Goal: Task Accomplishment & Management: Use online tool/utility

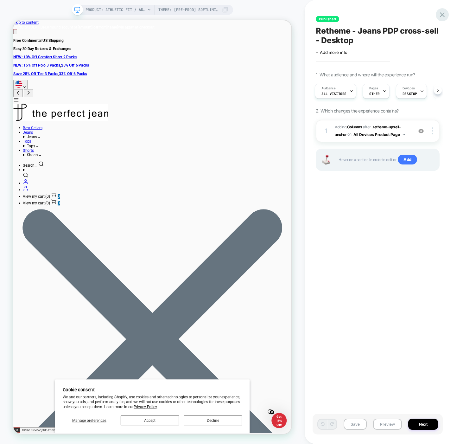
click at [447, 17] on div "Published Retheme - Jeans PDP cross-sell - Desktop Click to edit experience det…" at bounding box center [381, 222] width 152 height 444
click at [440, 14] on icon at bounding box center [442, 14] width 9 height 9
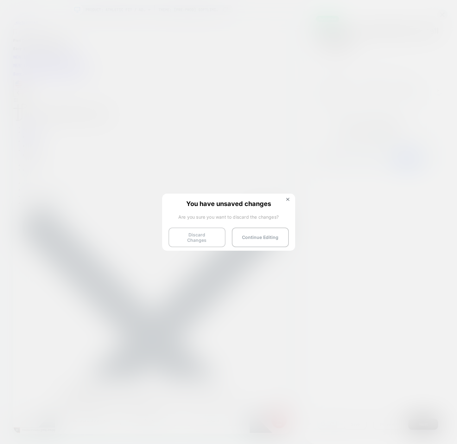
drag, startPoint x: 244, startPoint y: 235, endPoint x: 210, endPoint y: 233, distance: 34.6
click at [221, 236] on div "Discard Changes Continue Editing" at bounding box center [228, 235] width 120 height 16
click at [202, 233] on button "Discard Changes" at bounding box center [196, 237] width 57 height 20
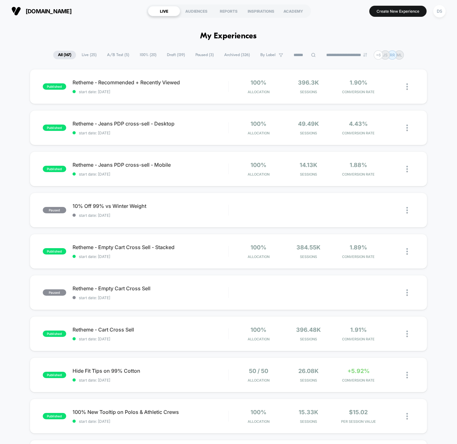
click at [200, 56] on span "Paused ( 3 )" at bounding box center [205, 55] width 28 height 9
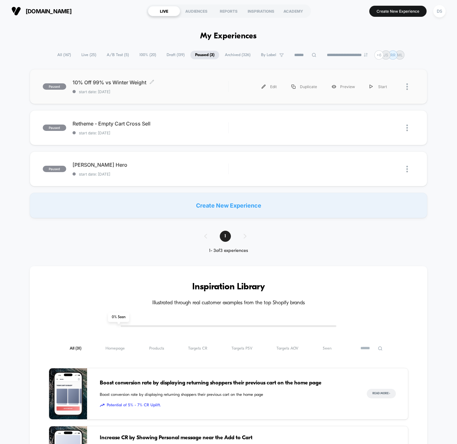
click at [127, 82] on span "10% Off 99% vs Winter Weight Click to edit experience details" at bounding box center [151, 82] width 156 height 6
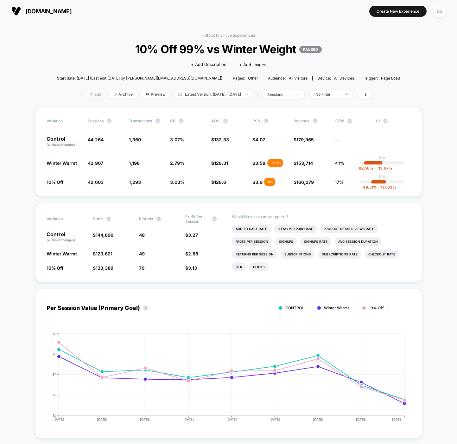
click at [88, 92] on span "Edit" at bounding box center [95, 94] width 21 height 9
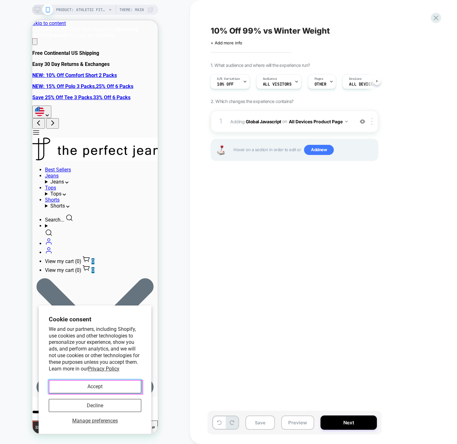
click at [95, 386] on button "Accept" at bounding box center [95, 386] width 92 height 13
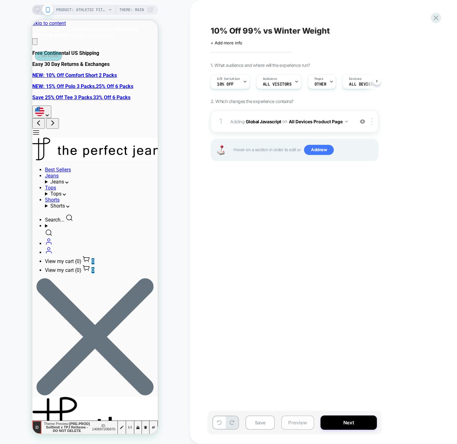
click at [288, 426] on button "Preview" at bounding box center [297, 422] width 33 height 14
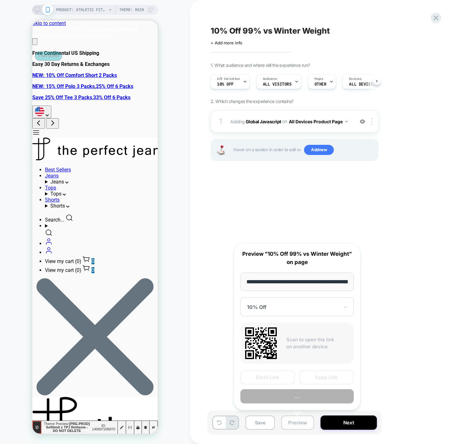
scroll to position [0, 111]
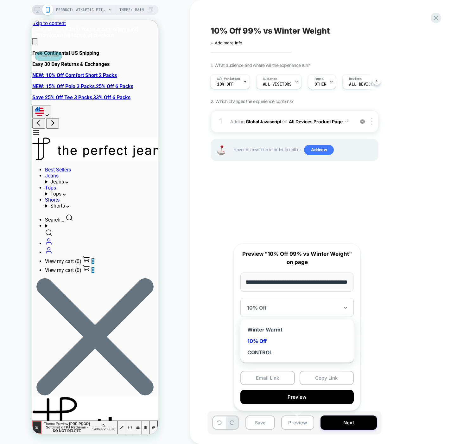
click at [263, 304] on div "10% Off" at bounding box center [293, 308] width 94 height 8
click at [267, 327] on div "Winter Warmt" at bounding box center [297, 329] width 107 height 11
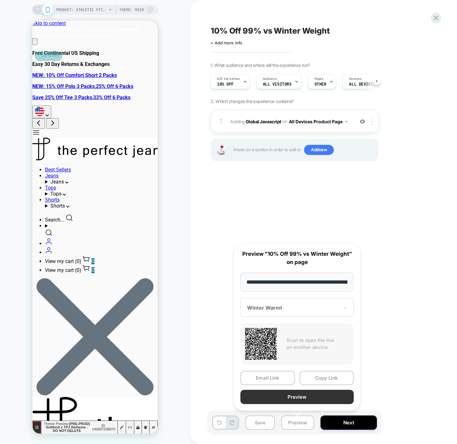
click at [308, 395] on button "Preview" at bounding box center [296, 397] width 113 height 14
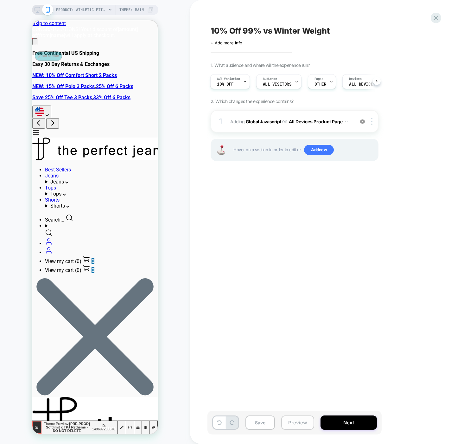
click at [302, 424] on button "Preview" at bounding box center [297, 422] width 33 height 14
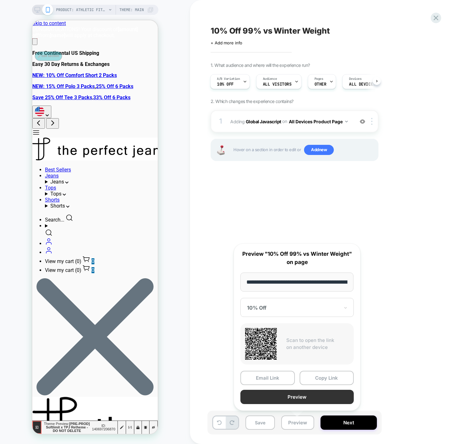
click at [299, 391] on button "Preview" at bounding box center [296, 397] width 113 height 14
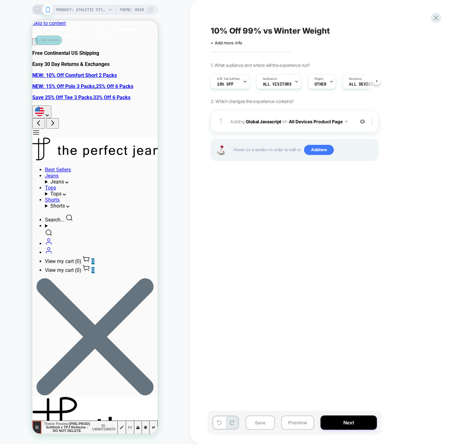
scroll to position [0, 1]
click at [437, 17] on icon at bounding box center [436, 18] width 9 height 9
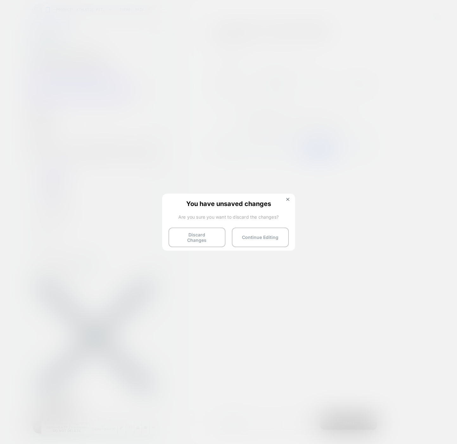
click at [191, 226] on div "You have unsaved changes Are you sure you want to discard the changes? Discard …" at bounding box center [228, 221] width 133 height 56
click at [204, 235] on button "Discard Changes" at bounding box center [196, 237] width 57 height 20
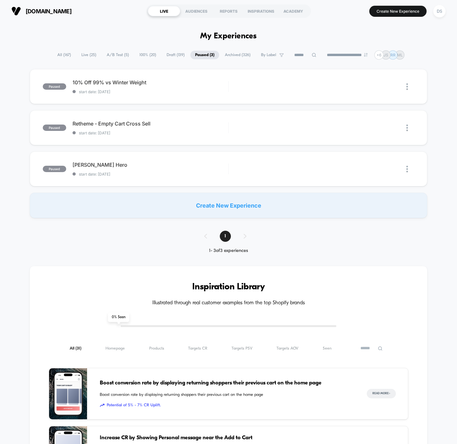
click at [83, 54] on span "Live ( 25 )" at bounding box center [89, 55] width 24 height 9
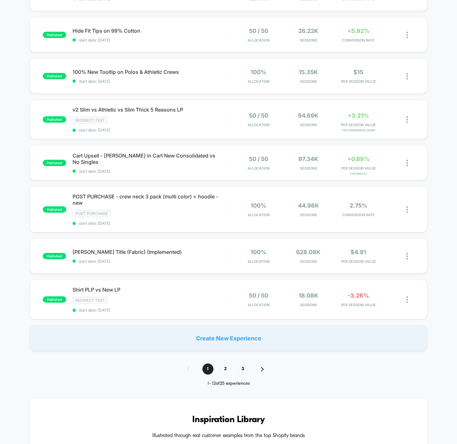
scroll to position [284, 0]
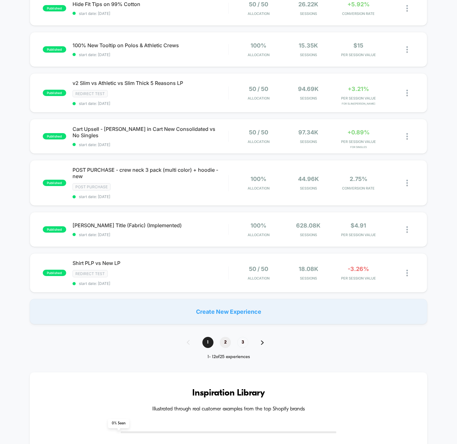
click at [227, 343] on span "2" at bounding box center [225, 342] width 11 height 11
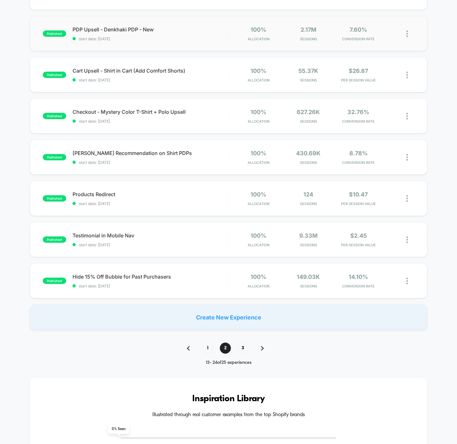
scroll to position [263, 0]
click at [246, 348] on span "3" at bounding box center [242, 347] width 11 height 11
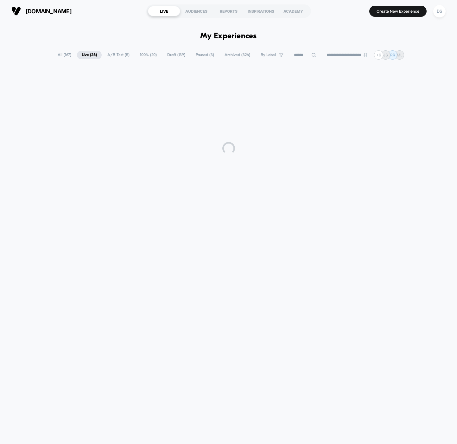
scroll to position [0, 0]
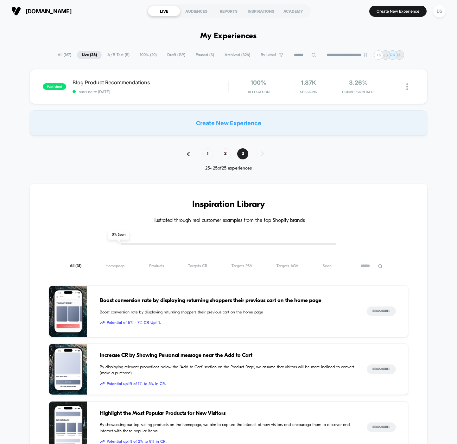
click at [205, 54] on span "Paused ( 3 )" at bounding box center [205, 55] width 28 height 9
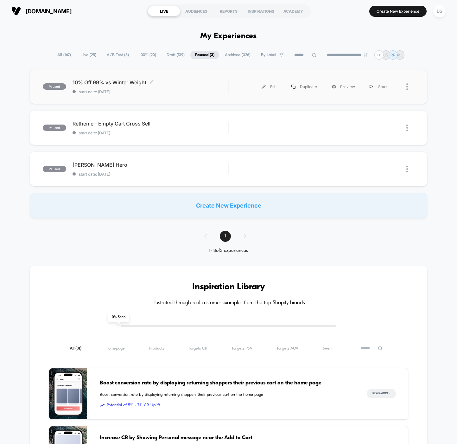
click at [127, 84] on span "10% Off 99% vs Winter Weight Click to edit experience details" at bounding box center [151, 82] width 156 height 6
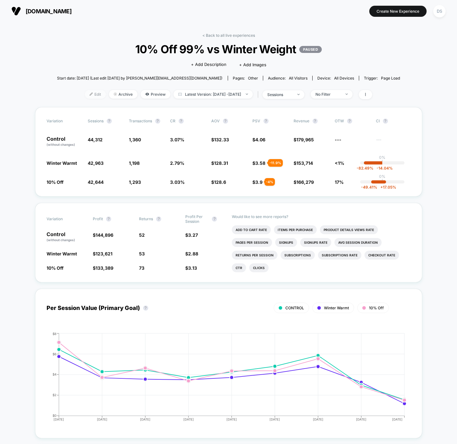
click at [92, 97] on span "Edit" at bounding box center [95, 94] width 21 height 9
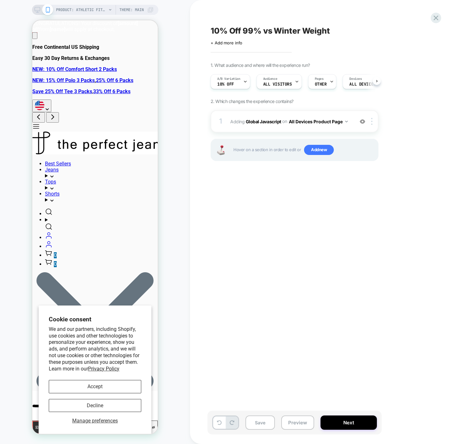
scroll to position [0, 0]
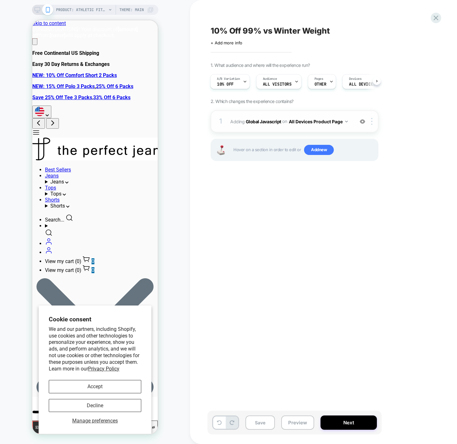
click at [284, 121] on span "on" at bounding box center [284, 121] width 5 height 8
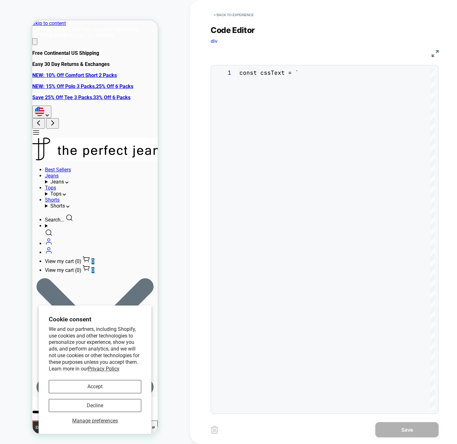
scroll to position [86, 0]
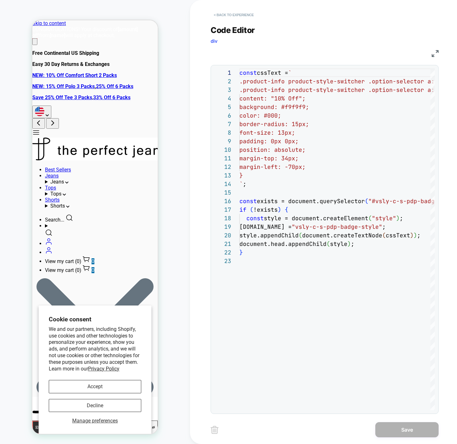
click at [219, 13] on button "< Back to experience" at bounding box center [234, 15] width 46 height 10
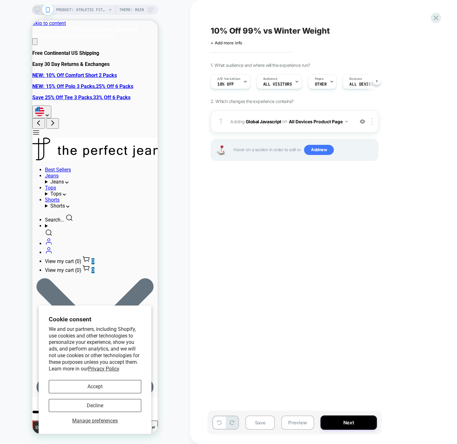
scroll to position [0, 0]
